Goal: Ask a question: Seek information or help from site administrators or community

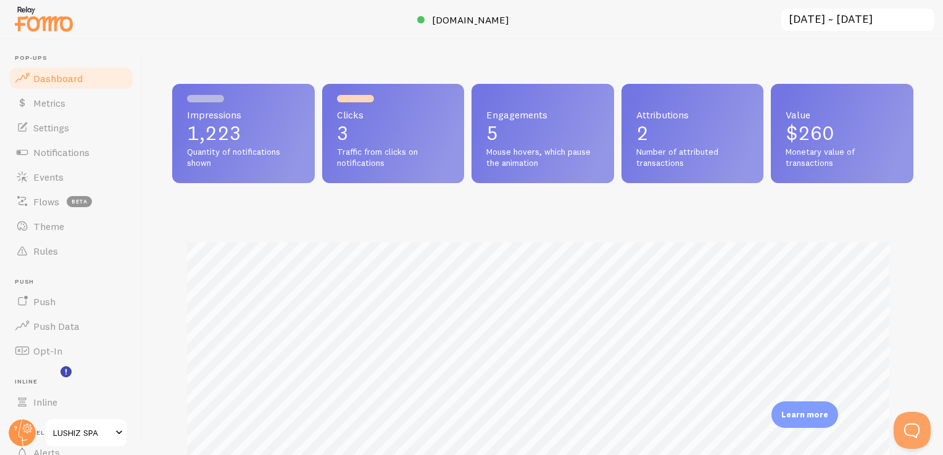
scroll to position [616822, 616414]
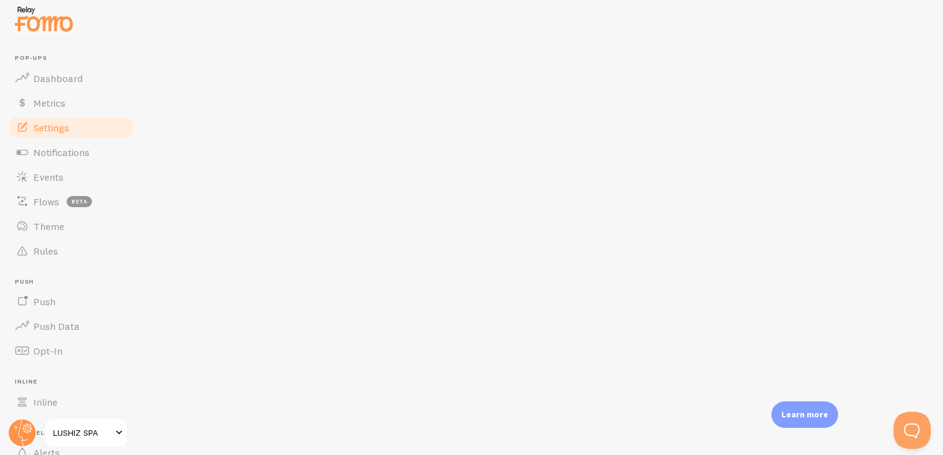
click at [52, 127] on span "Settings" at bounding box center [51, 128] width 36 height 12
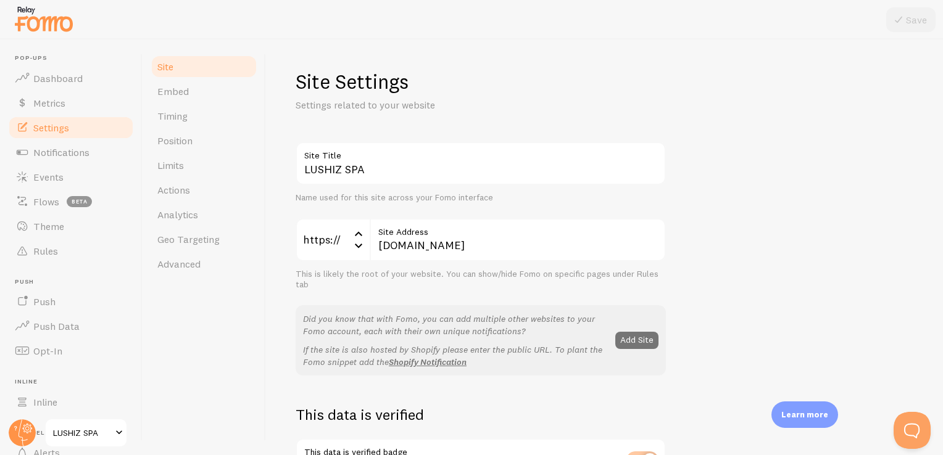
click at [63, 129] on span "Settings" at bounding box center [51, 128] width 36 height 12
click at [81, 70] on link "Dashboard" at bounding box center [70, 78] width 127 height 25
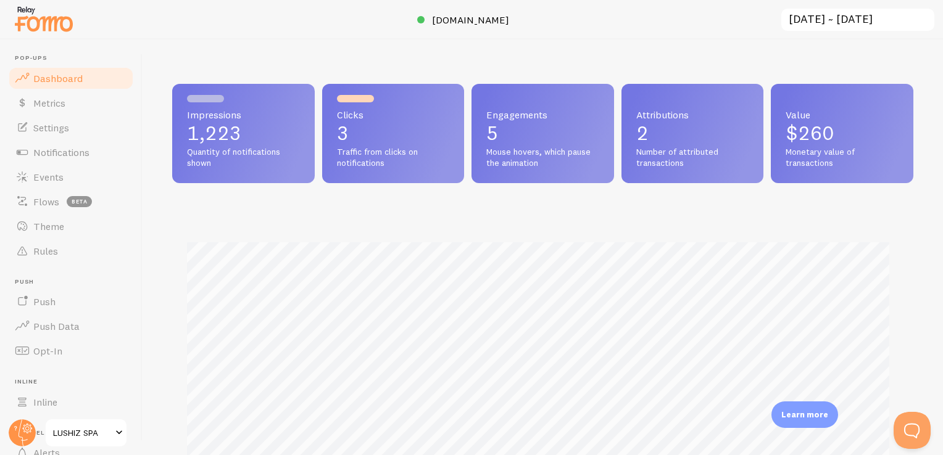
scroll to position [324, 731]
click at [81, 70] on link "Dashboard" at bounding box center [70, 78] width 127 height 25
click at [57, 112] on link "Metrics" at bounding box center [70, 103] width 127 height 25
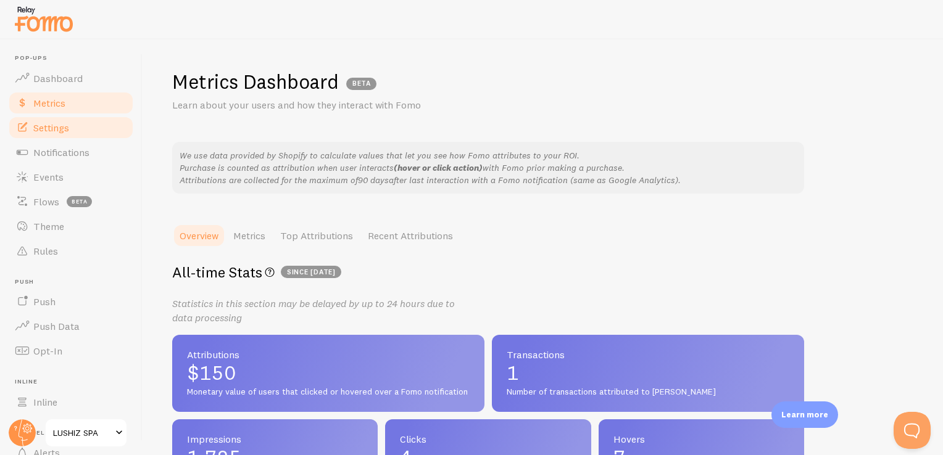
click at [64, 127] on span "Settings" at bounding box center [51, 128] width 36 height 12
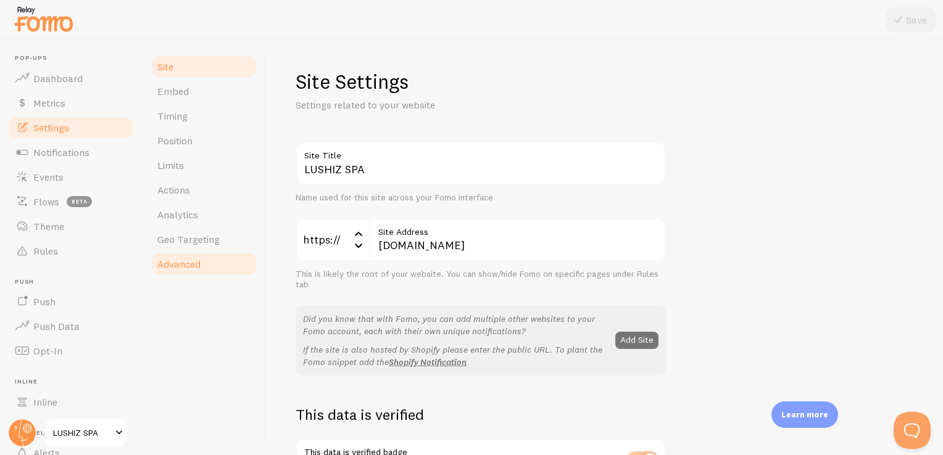
click at [190, 268] on span "Advanced" at bounding box center [178, 264] width 43 height 12
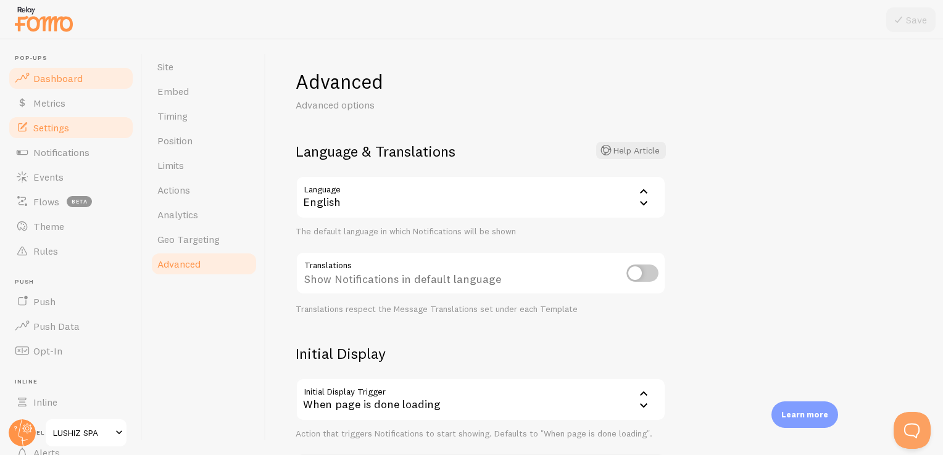
click at [57, 86] on link "Dashboard" at bounding box center [70, 78] width 127 height 25
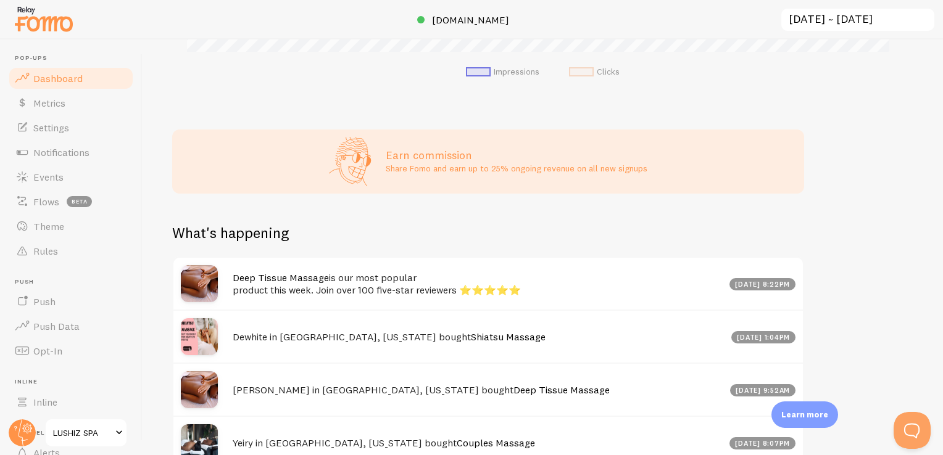
scroll to position [616, 0]
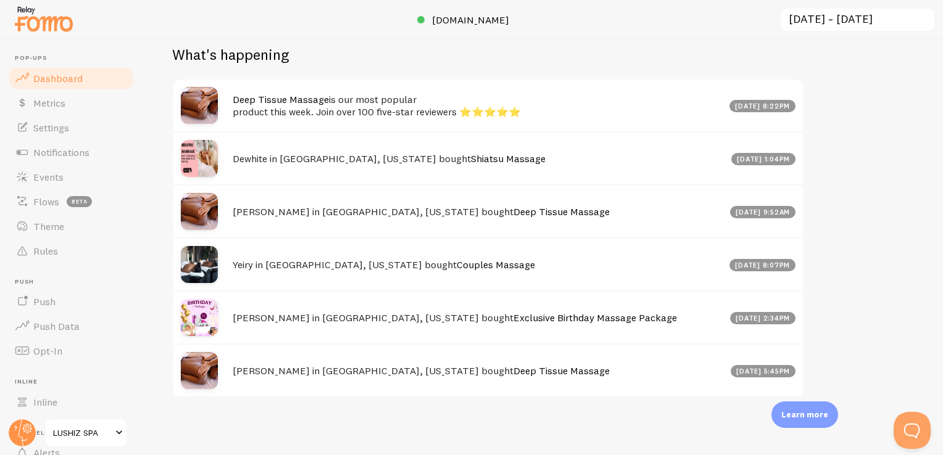
drag, startPoint x: 938, startPoint y: 110, endPoint x: 27, endPoint y: 15, distance: 915.8
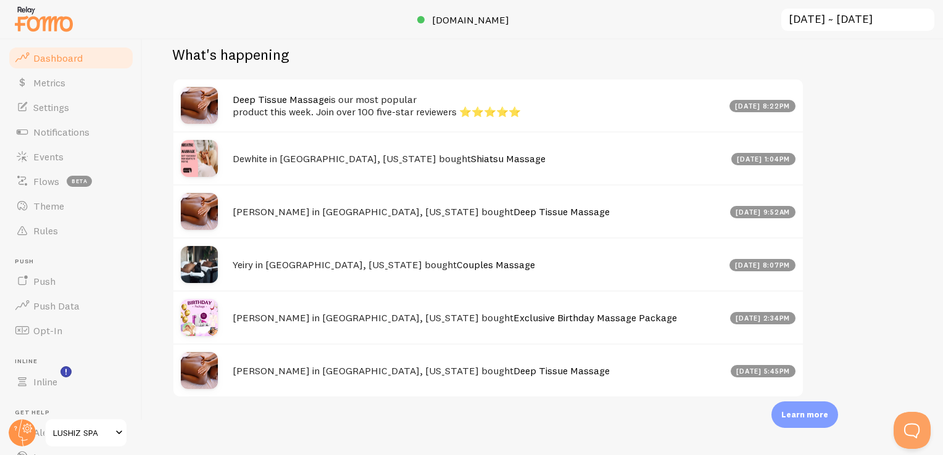
scroll to position [616822, 616414]
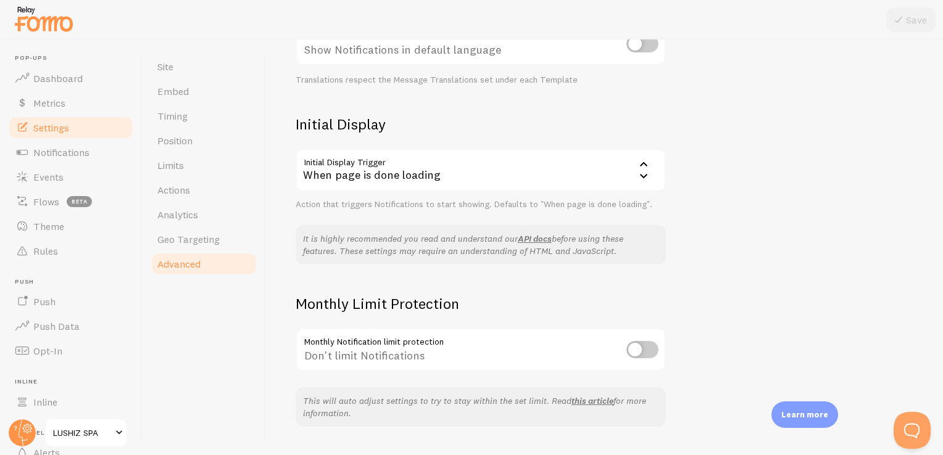
scroll to position [259, 0]
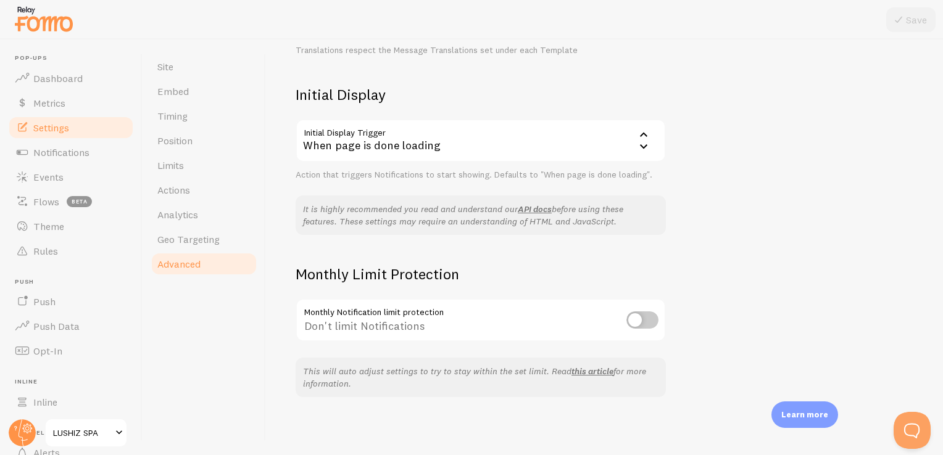
click at [649, 318] on input "checkbox" at bounding box center [642, 320] width 32 height 17
checkbox input "true"
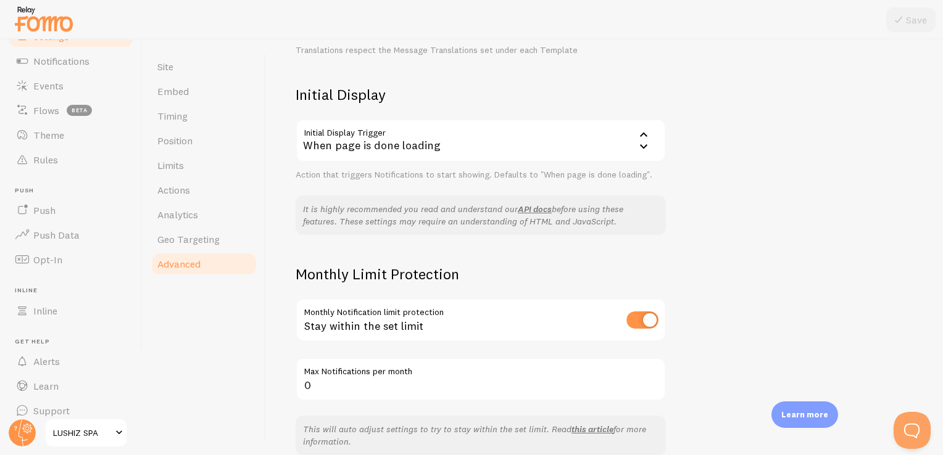
scroll to position [104, 0]
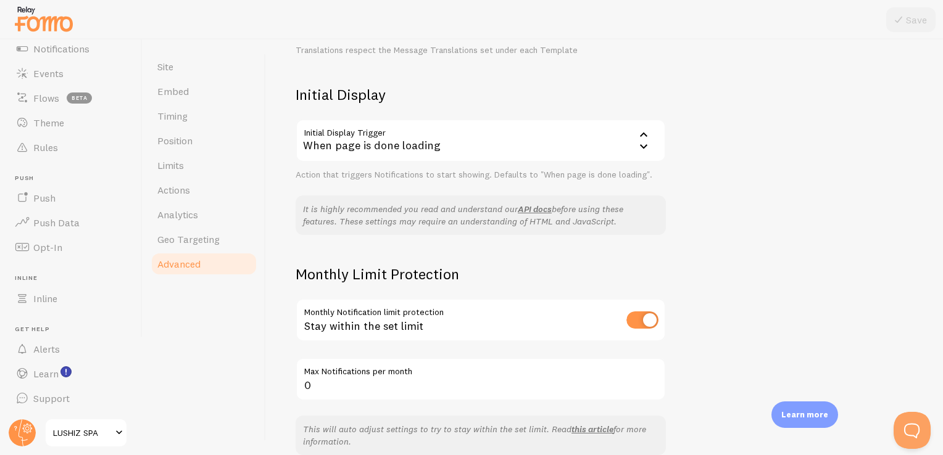
click at [115, 428] on span at bounding box center [119, 433] width 15 height 15
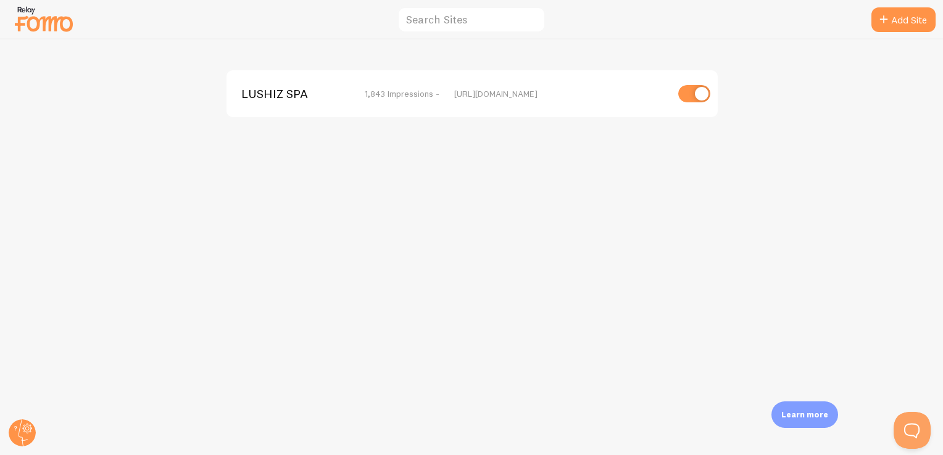
click at [688, 91] on input "checkbox" at bounding box center [694, 93] width 32 height 17
checkbox input "false"
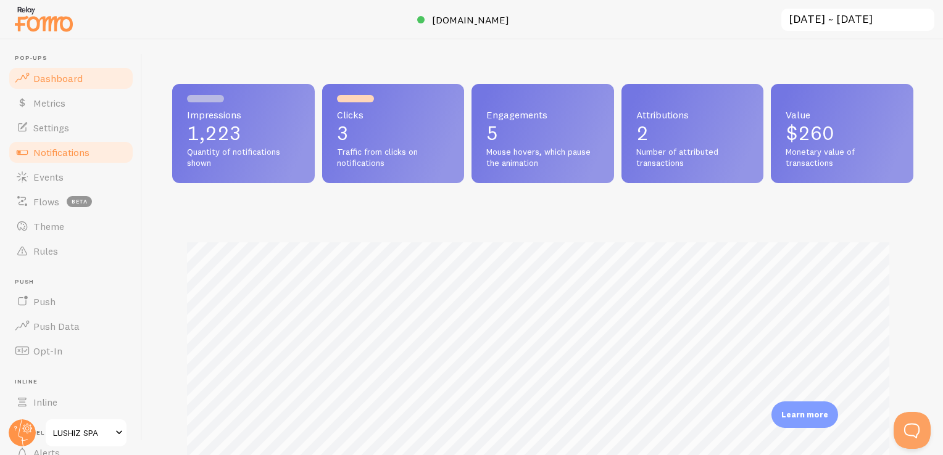
click at [35, 151] on span "Notifications" at bounding box center [61, 152] width 56 height 12
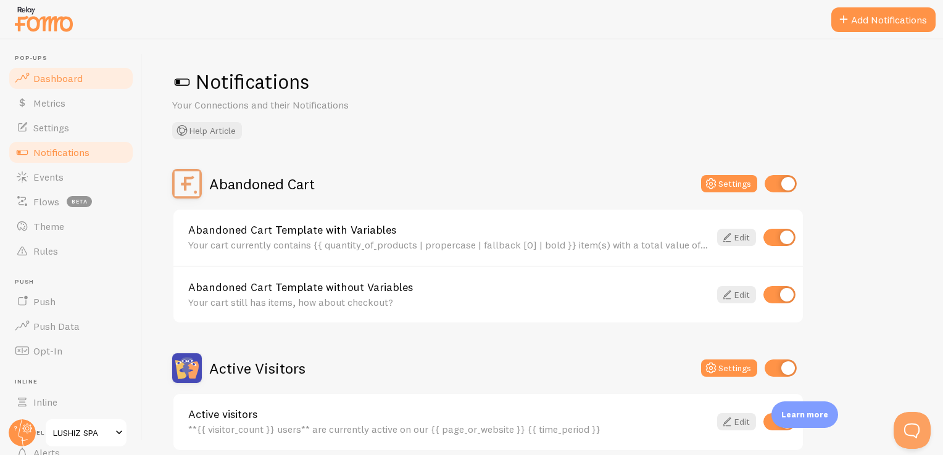
click at [49, 86] on link "Dashboard" at bounding box center [70, 78] width 127 height 25
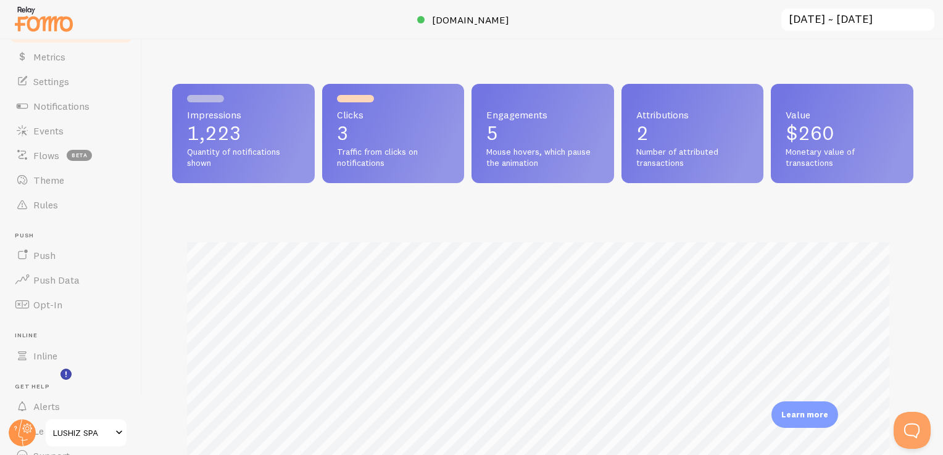
scroll to position [104, 0]
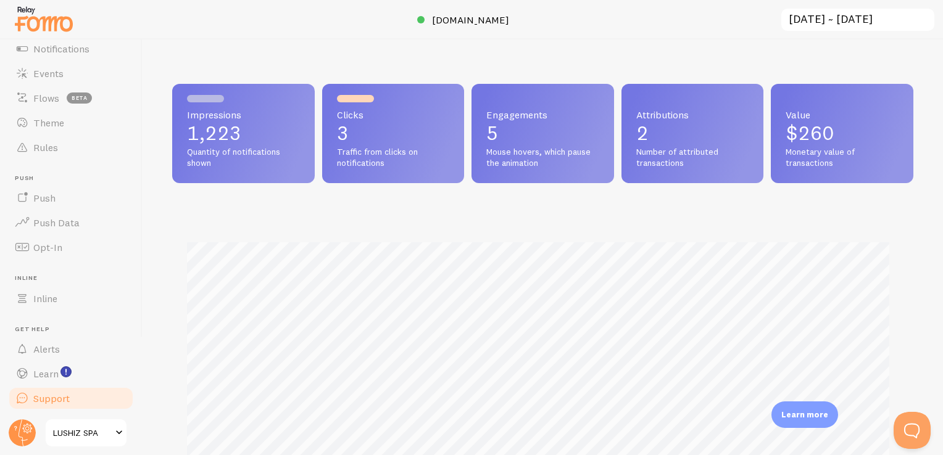
click at [52, 394] on span "Support" at bounding box center [51, 399] width 36 height 12
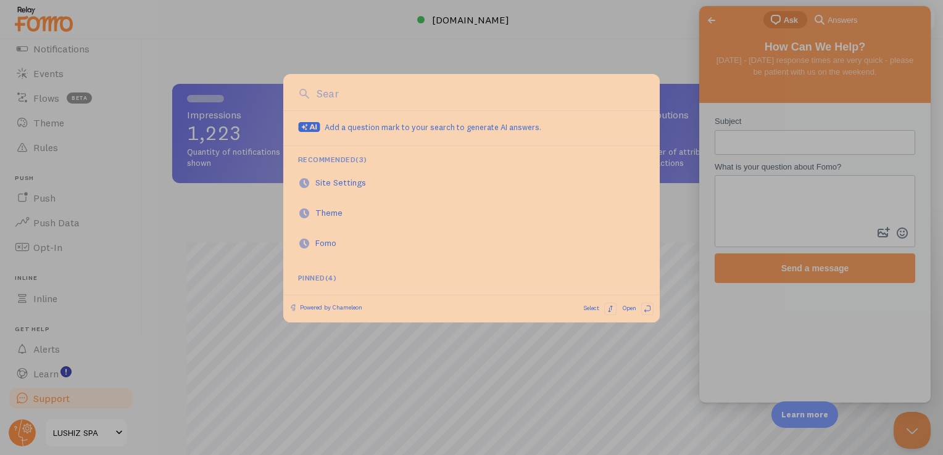
scroll to position [0, 0]
click at [820, 143] on div at bounding box center [471, 227] width 943 height 455
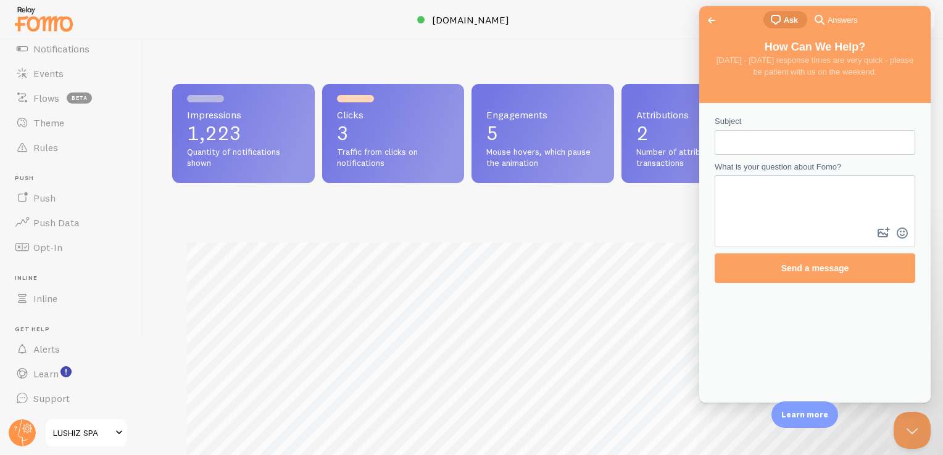
click at [820, 143] on input "Subject" at bounding box center [815, 142] width 181 height 22
type input "i would love to delete this app."
click at [786, 193] on textarea "What is your question about Fomo?" at bounding box center [815, 201] width 198 height 48
type textarea "please helpm me delete this aPP"
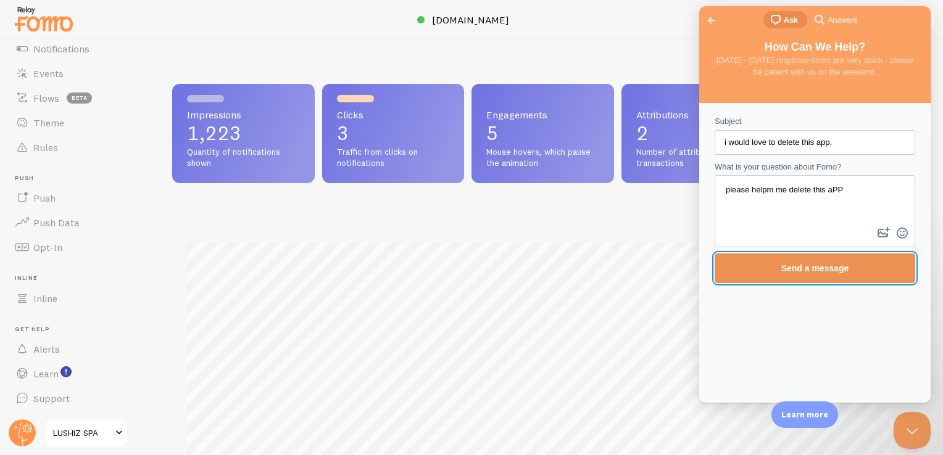
click at [812, 265] on span "Send a message" at bounding box center [815, 269] width 68 height 10
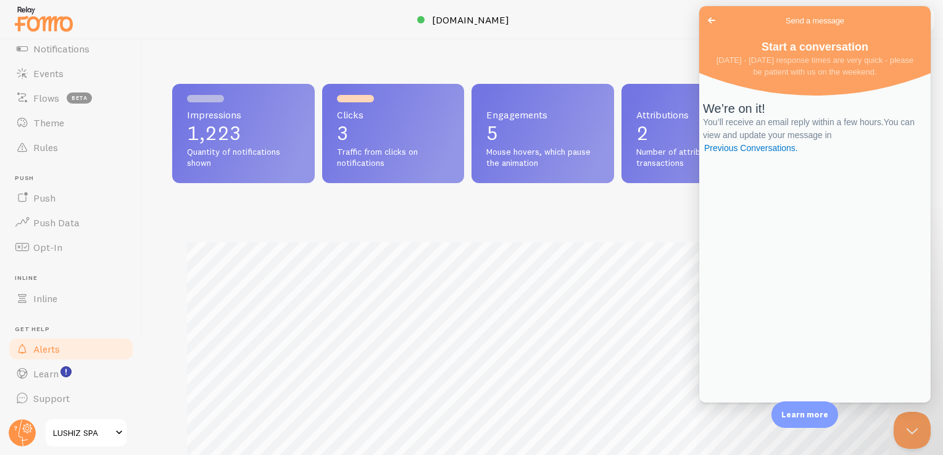
click at [59, 346] on span "Alerts" at bounding box center [46, 349] width 27 height 12
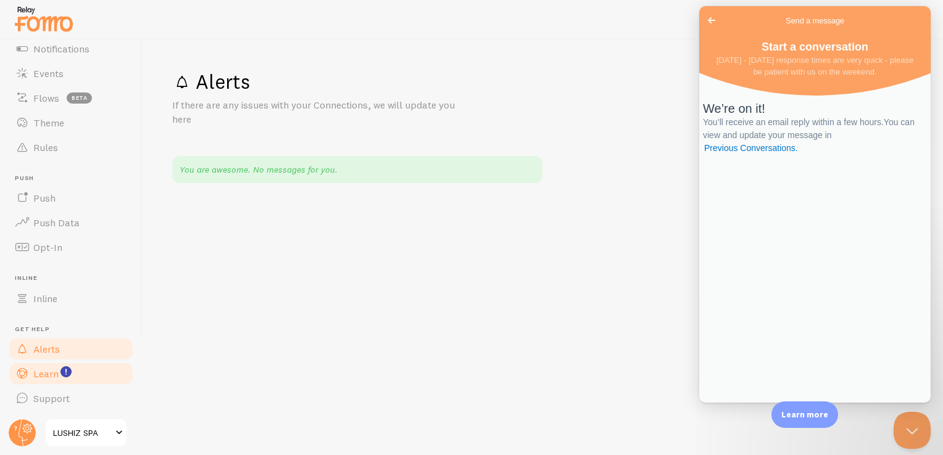
click at [56, 381] on link "Learn" at bounding box center [70, 374] width 127 height 25
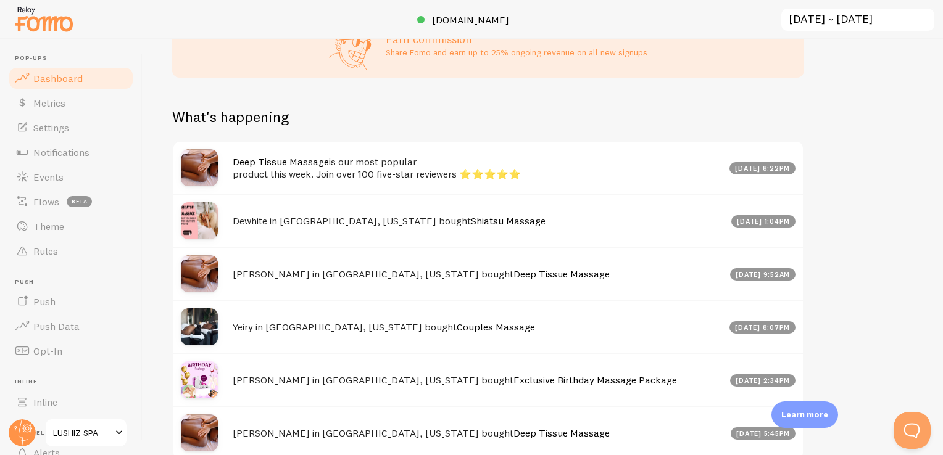
scroll to position [616, 0]
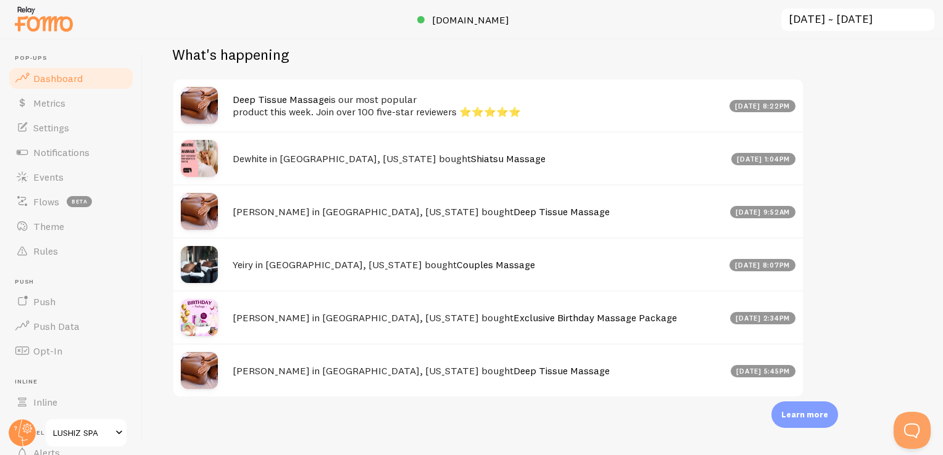
drag, startPoint x: 131, startPoint y: 329, endPoint x: 135, endPoint y: 354, distance: 25.0
click at [135, 354] on header "Pop-ups Dashboard Metrics Settings Notifications Events Flows beta Theme Rules …" at bounding box center [71, 247] width 142 height 416
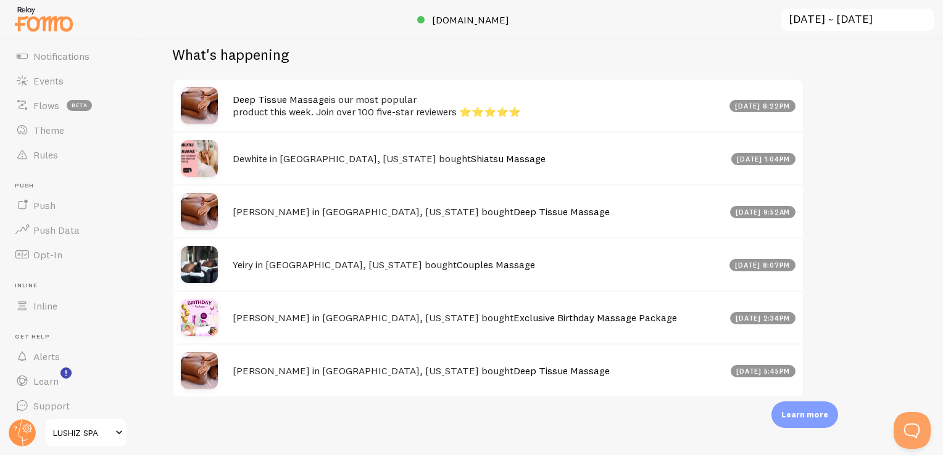
scroll to position [104, 0]
